Goal: Task Accomplishment & Management: Manage account settings

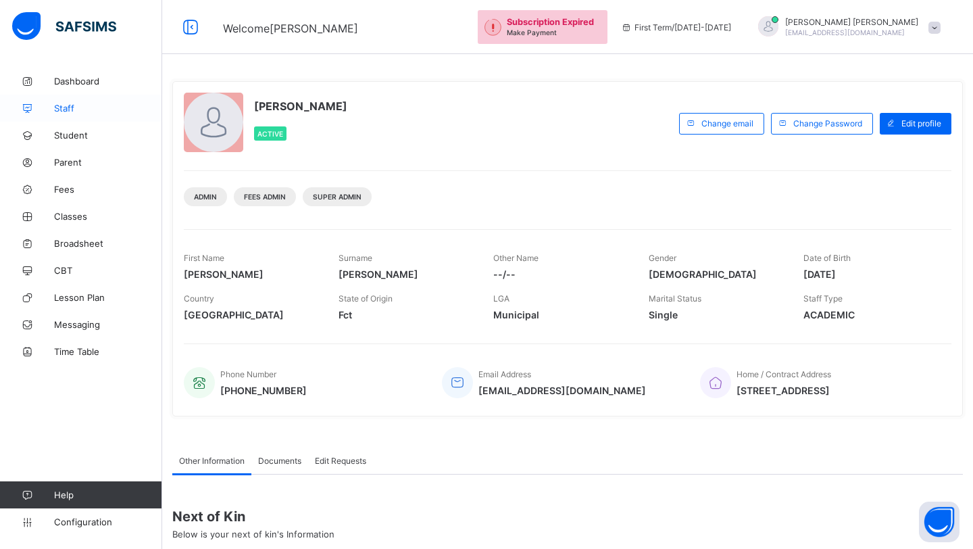
click at [70, 112] on span "Staff" at bounding box center [108, 108] width 108 height 11
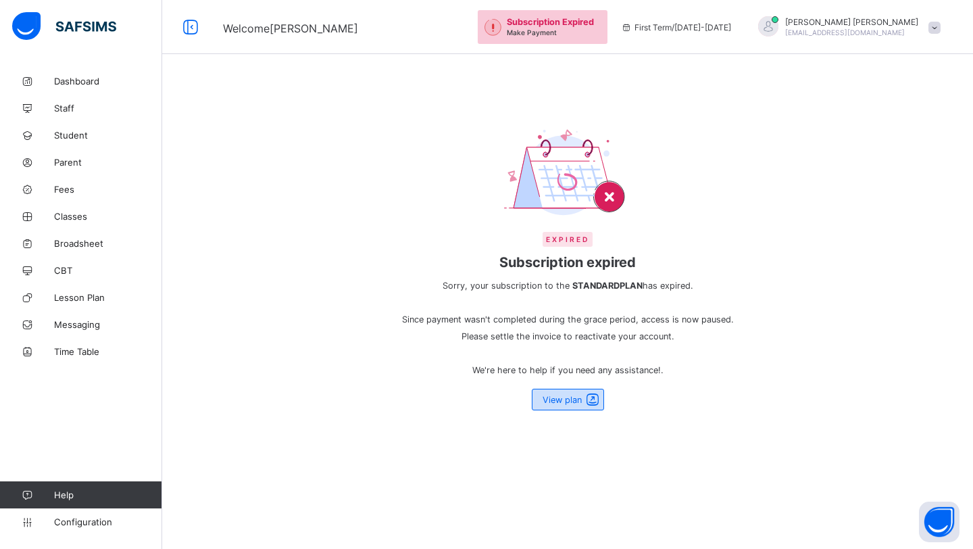
click at [564, 405] on div "View plan" at bounding box center [568, 400] width 72 height 22
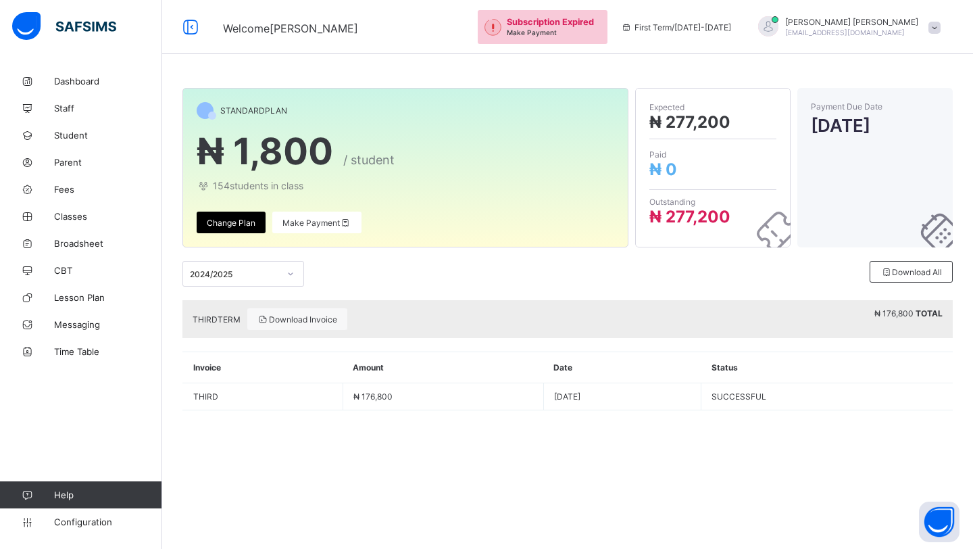
click at [931, 20] on div "[PERSON_NAME] [PERSON_NAME][EMAIL_ADDRESS][DOMAIN_NAME]" at bounding box center [846, 27] width 203 height 22
click at [874, 110] on span "Profile" at bounding box center [896, 107] width 89 height 16
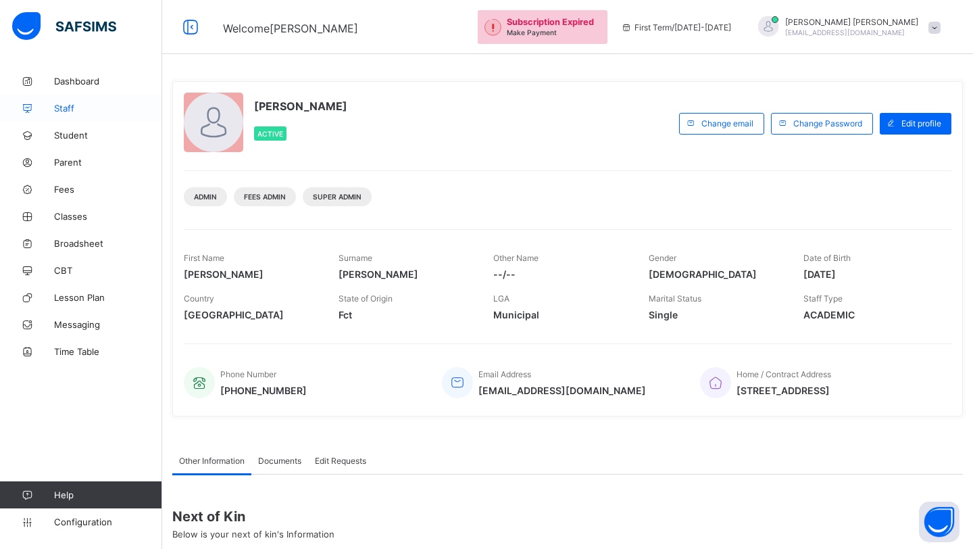
click at [72, 116] on link "Staff" at bounding box center [81, 108] width 162 height 27
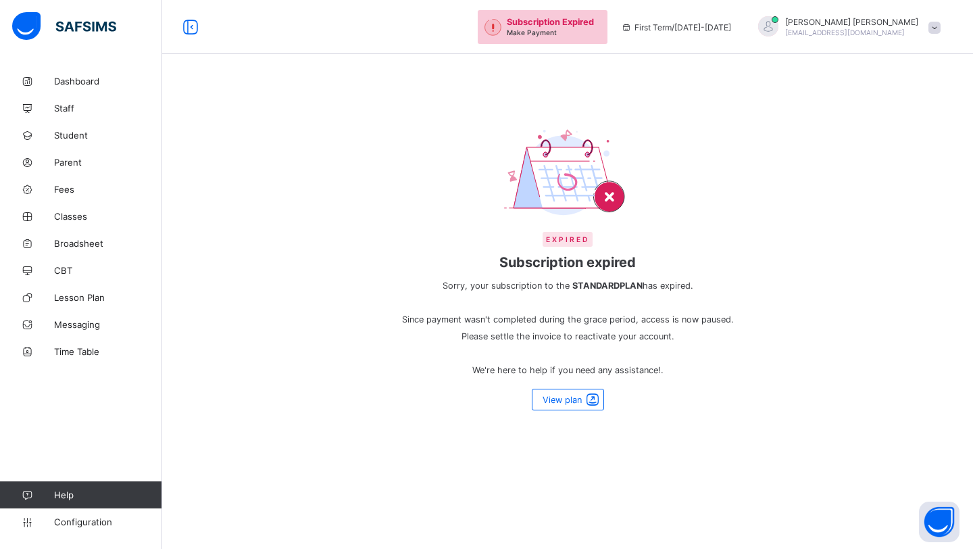
click at [937, 26] on span at bounding box center [935, 28] width 12 height 12
